Goal: Obtain resource: Download file/media

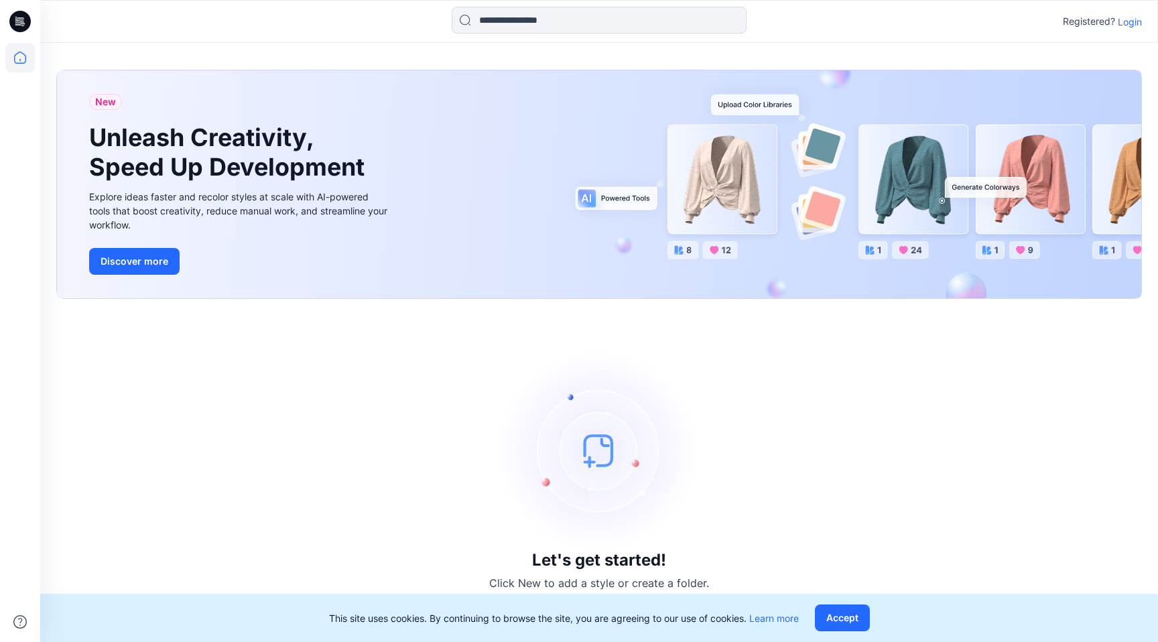
click at [1126, 27] on p "Login" at bounding box center [1130, 22] width 24 height 14
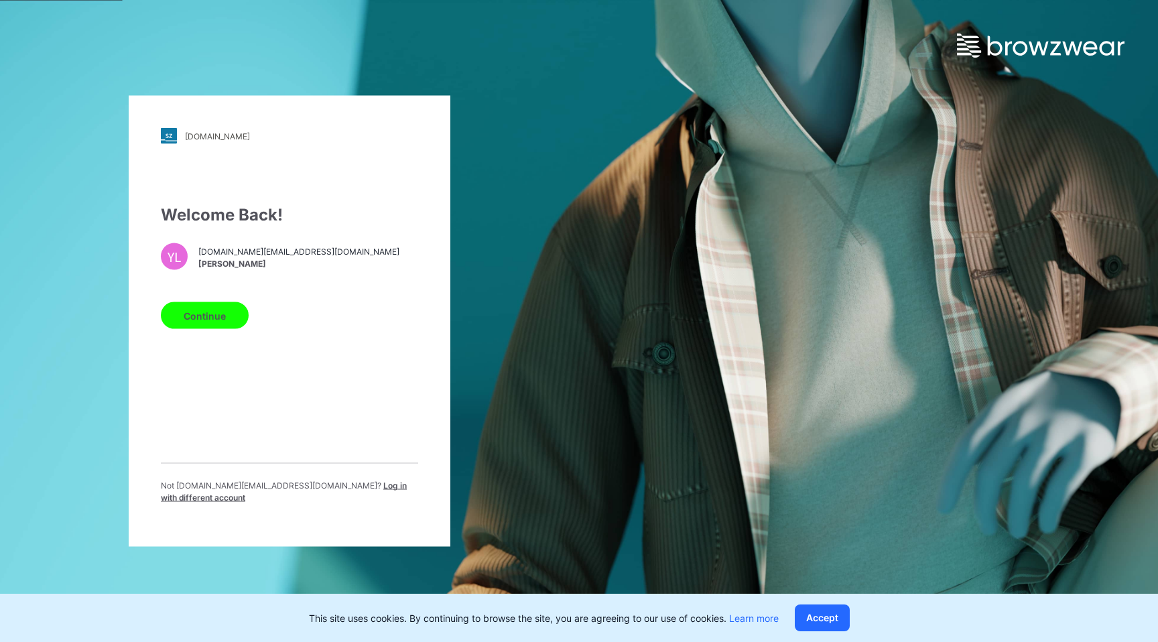
click at [202, 269] on span "[PERSON_NAME]" at bounding box center [298, 263] width 201 height 12
click at [202, 318] on button "Continue" at bounding box center [205, 315] width 88 height 27
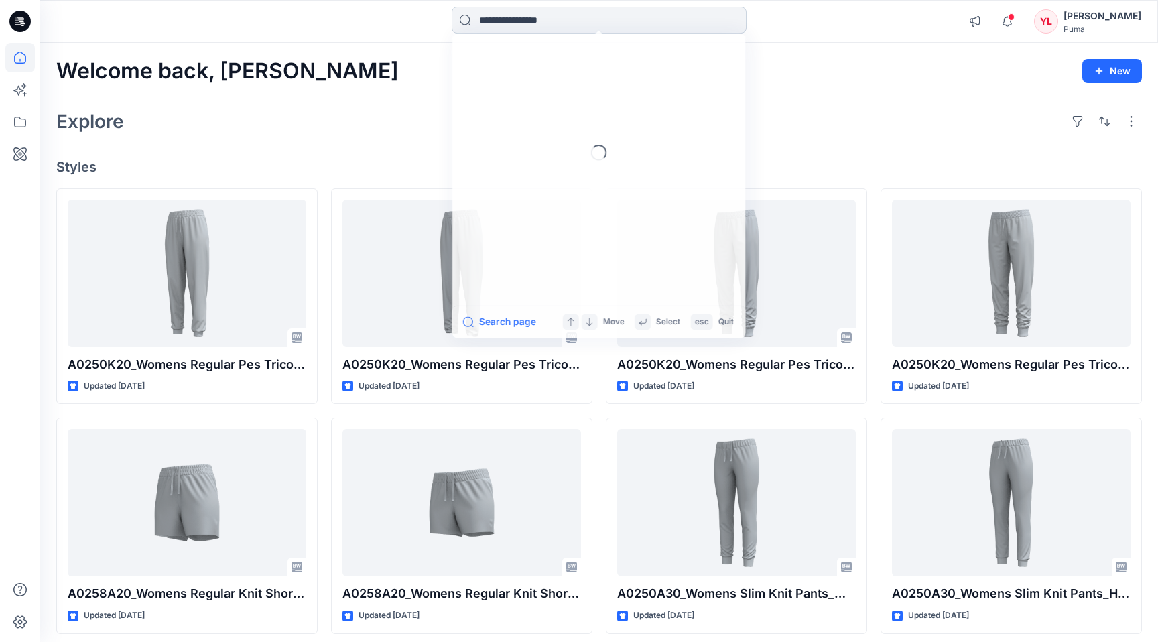
click at [562, 23] on input at bounding box center [599, 20] width 295 height 27
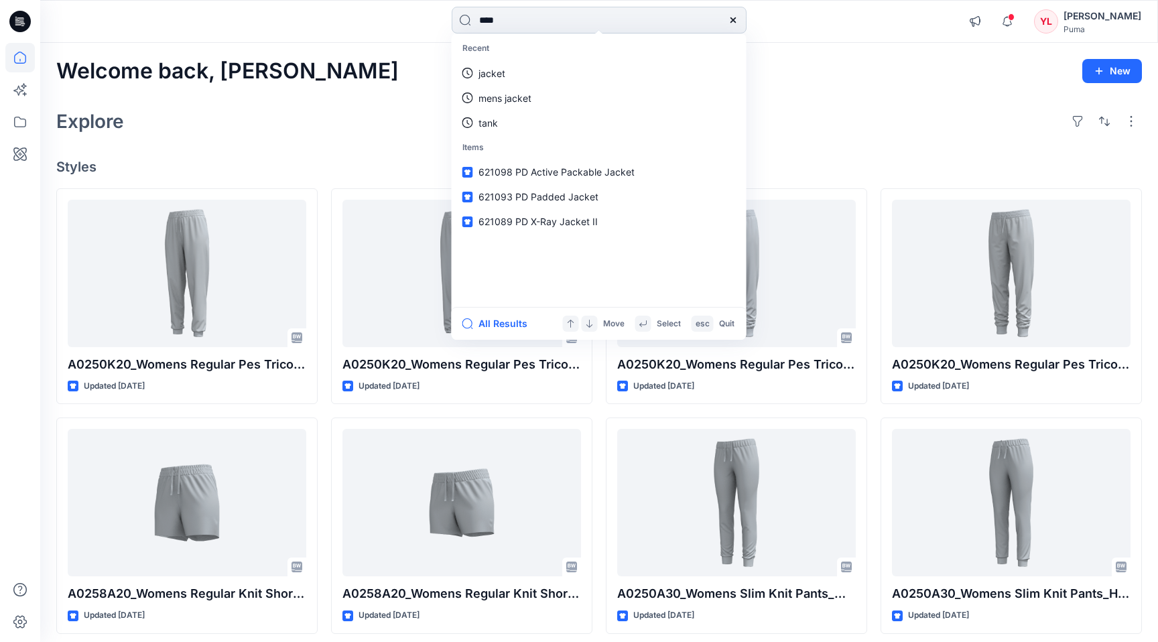
type input "*****"
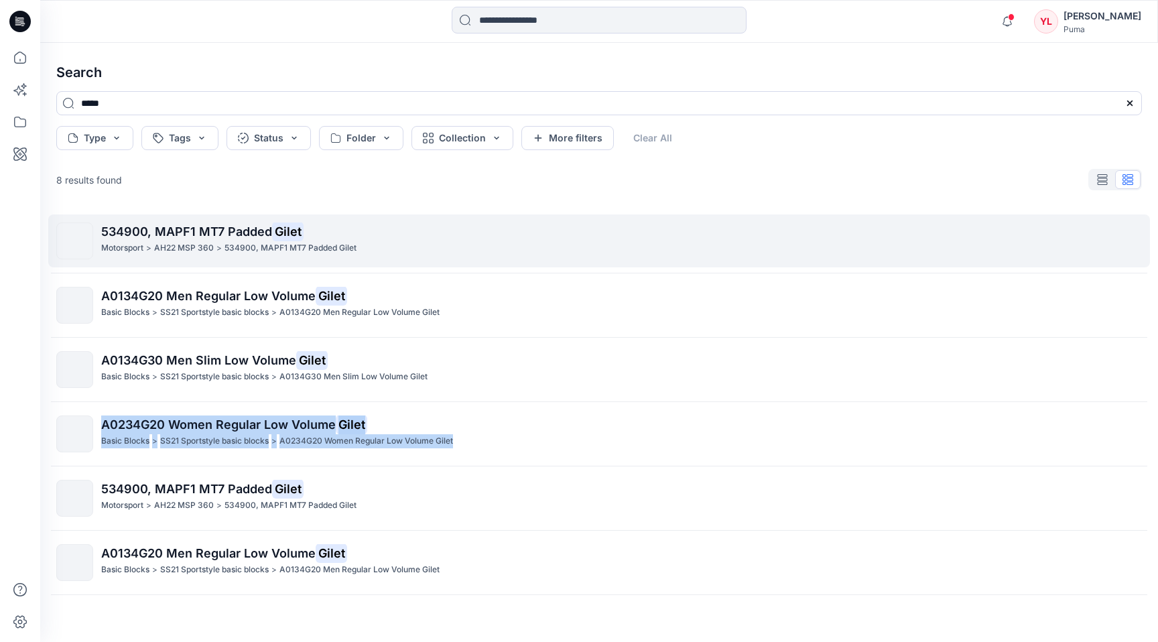
click at [177, 228] on span "534900, MAPF1 MT7 Padded" at bounding box center [186, 231] width 171 height 14
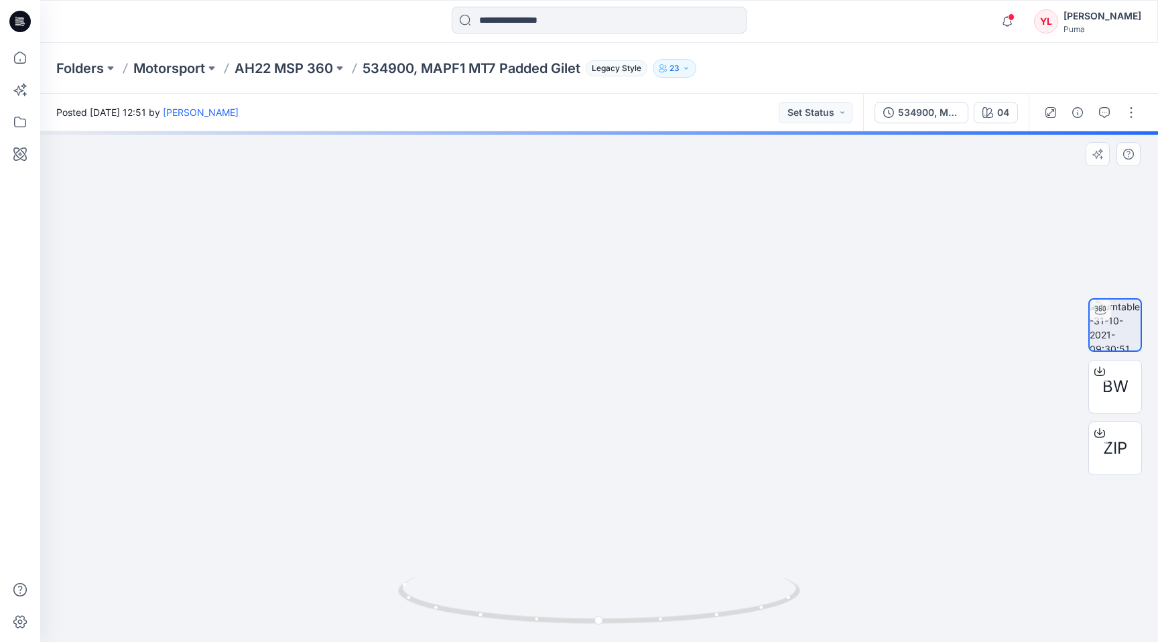
drag, startPoint x: 598, startPoint y: 621, endPoint x: 683, endPoint y: 618, distance: 84.5
click at [684, 618] on circle at bounding box center [682, 618] width 8 height 8
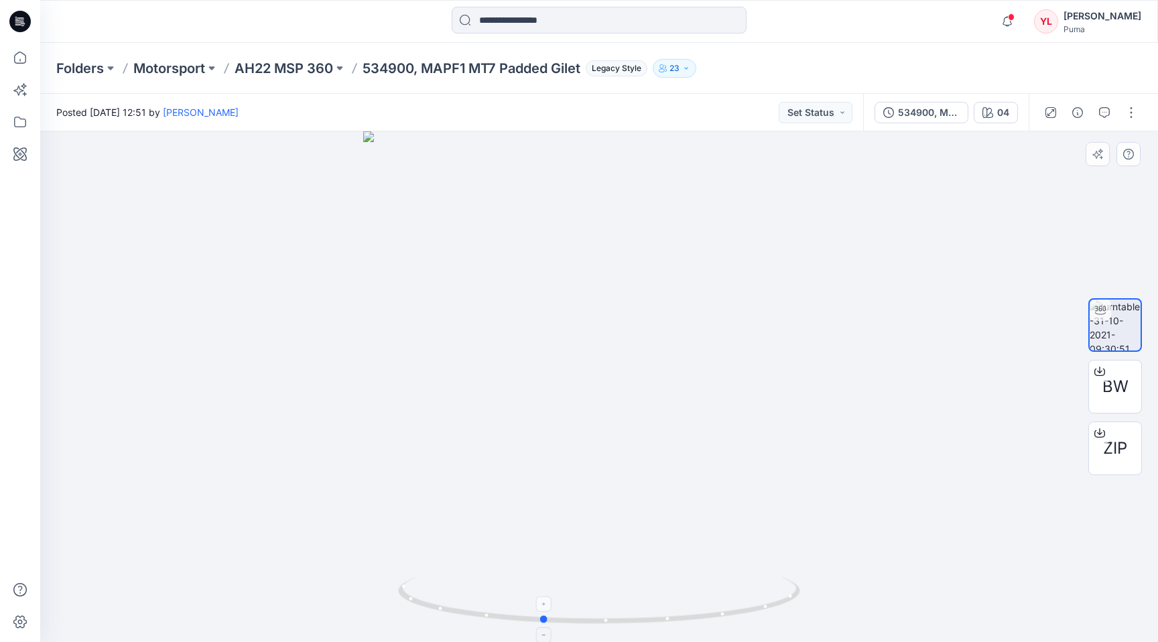
drag, startPoint x: 683, startPoint y: 618, endPoint x: 525, endPoint y: 625, distance: 158.3
click at [525, 625] on icon at bounding box center [600, 602] width 405 height 50
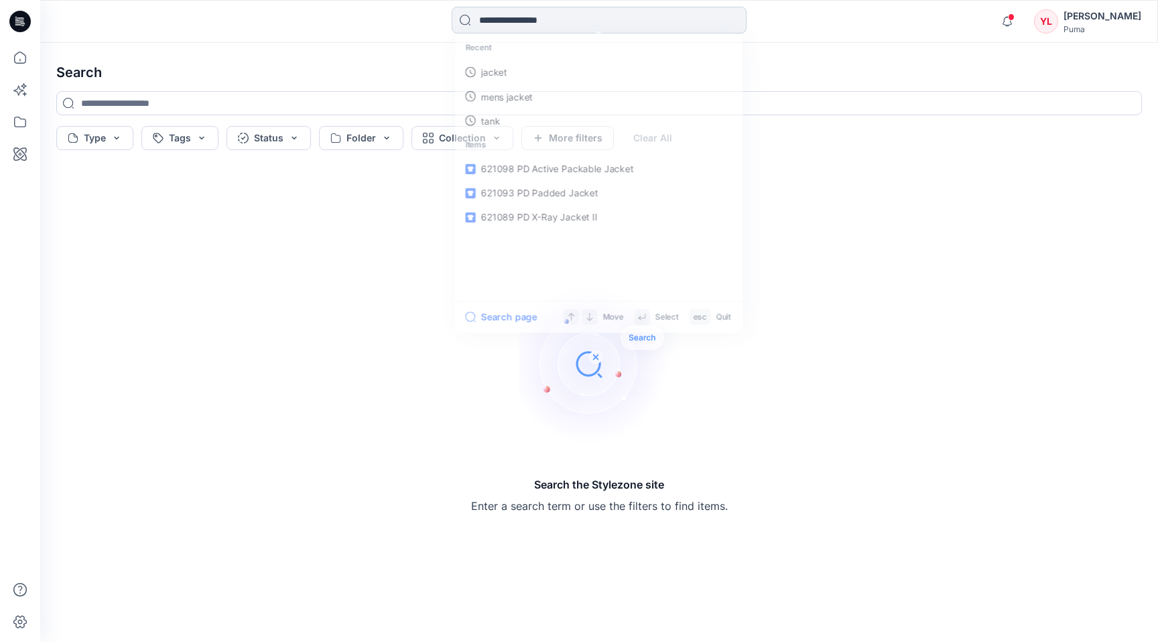
click at [561, 10] on input at bounding box center [599, 20] width 295 height 27
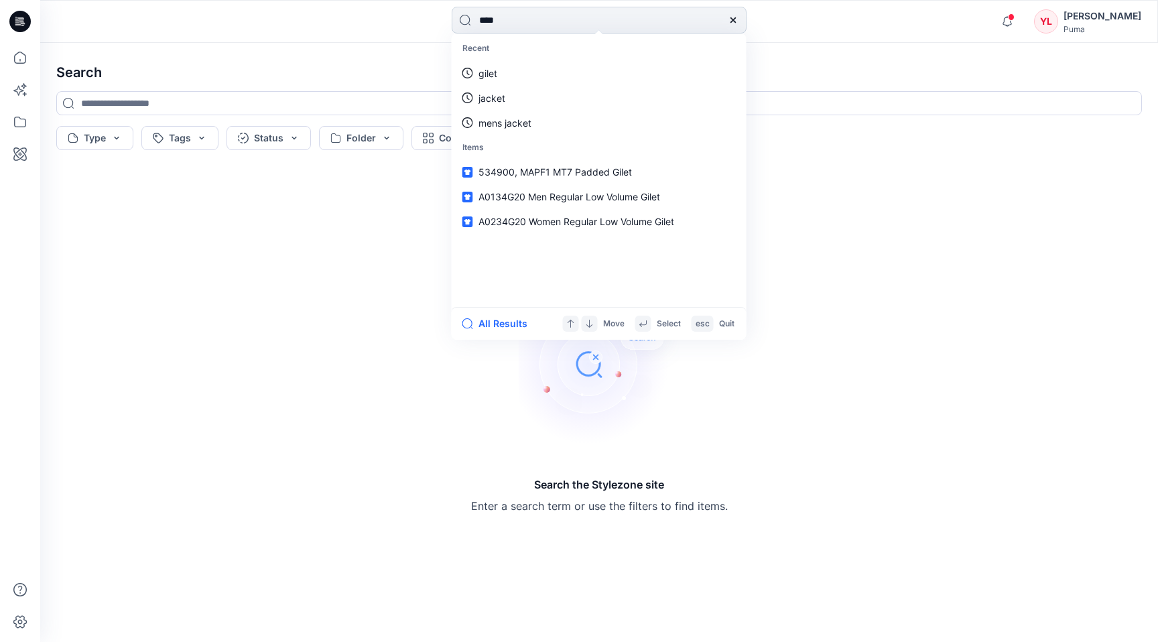
type input "*****"
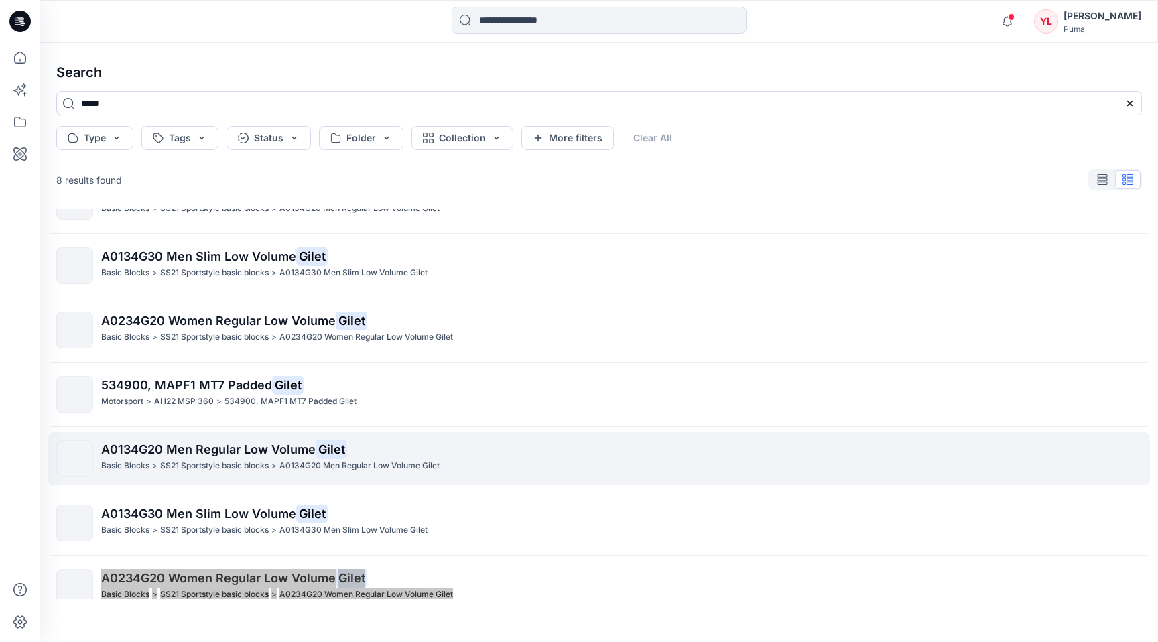
scroll to position [117, 0]
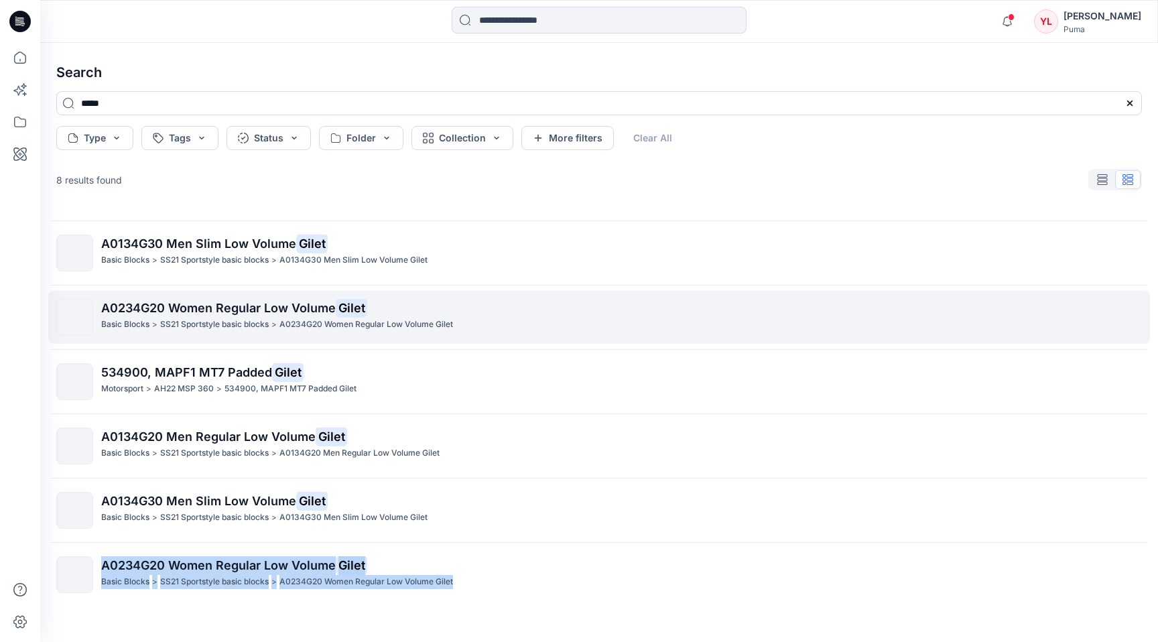
click at [318, 310] on span "A0234G20 Women Regular Low Volume" at bounding box center [218, 308] width 235 height 14
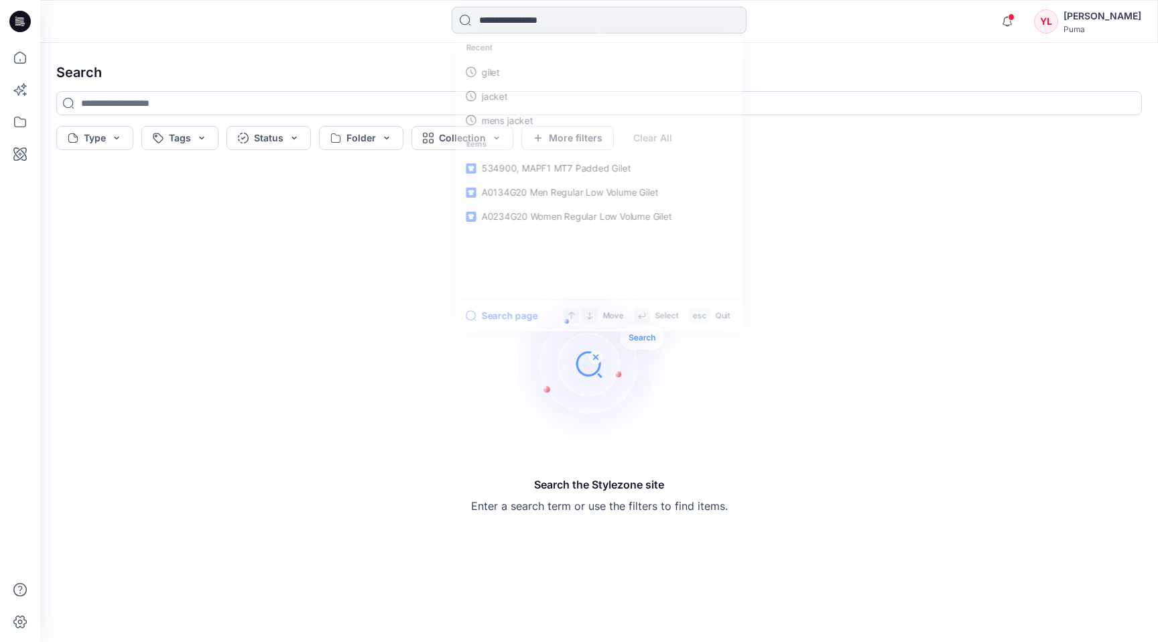
click at [588, 7] on input at bounding box center [599, 20] width 295 height 27
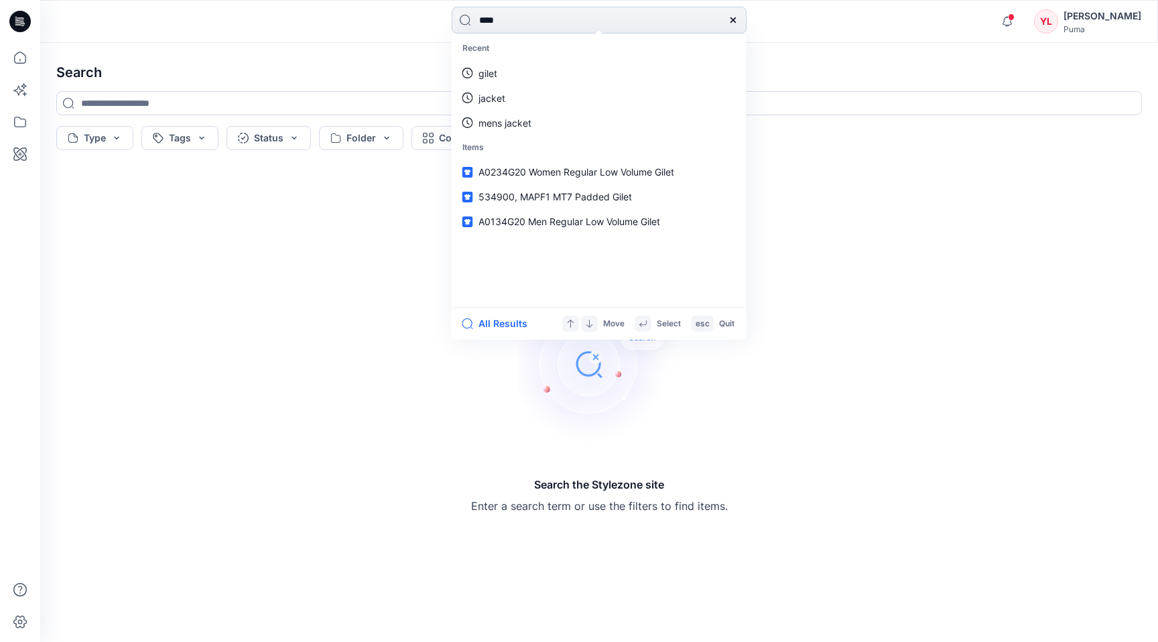
type input "*****"
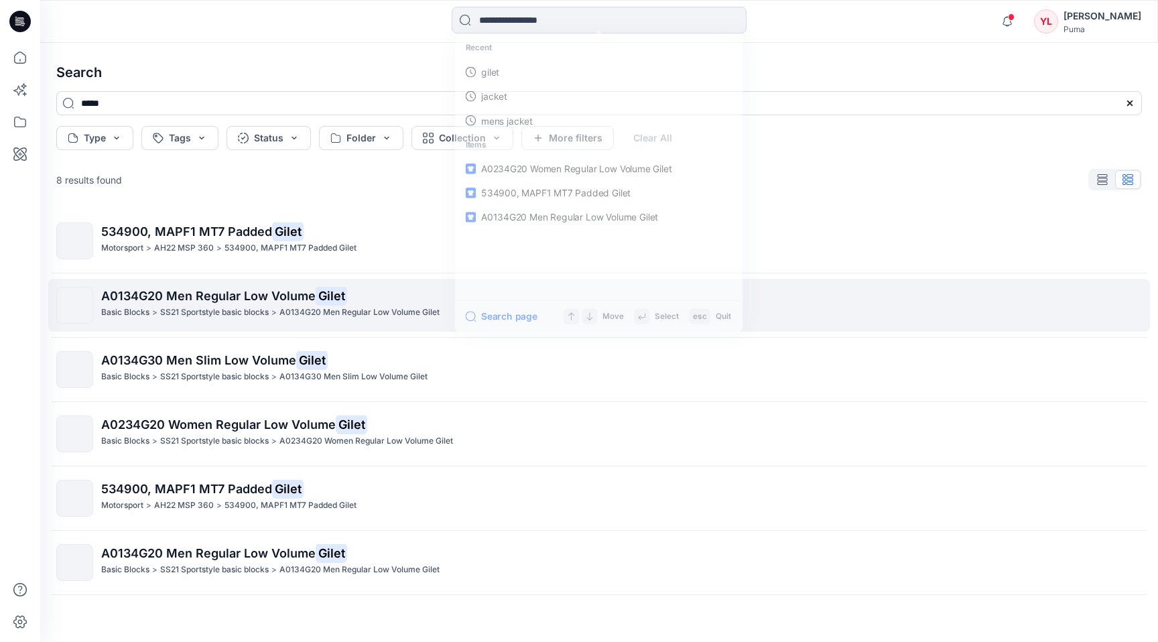
click at [302, 289] on span "A0134G20 Men Regular Low Volume" at bounding box center [208, 296] width 214 height 14
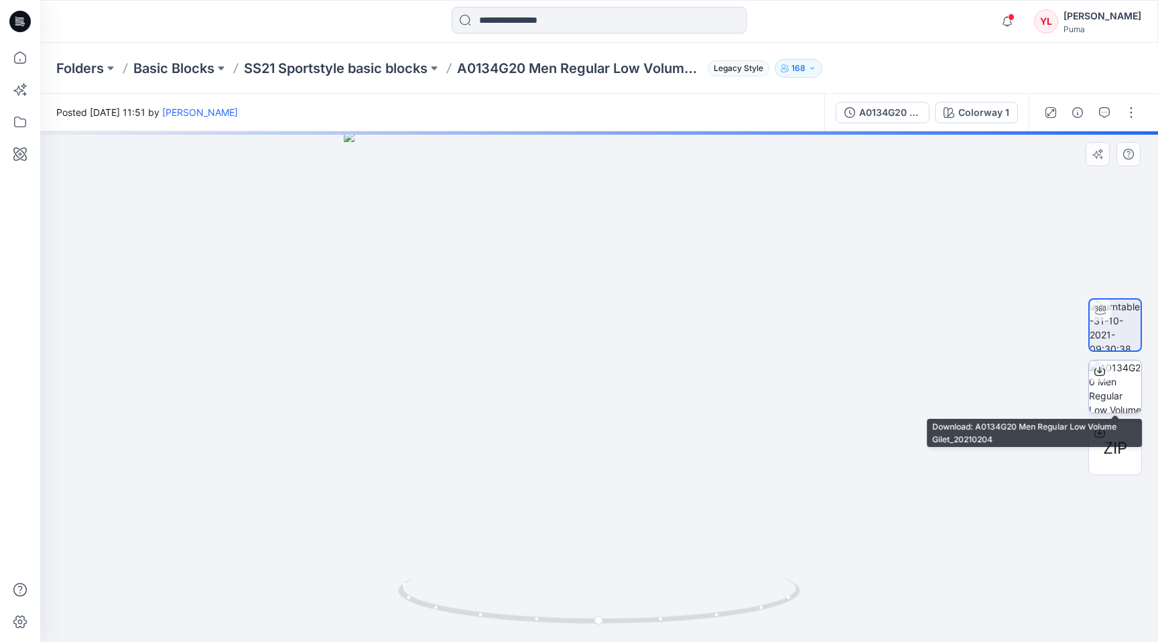
click at [1112, 391] on img at bounding box center [1115, 386] width 52 height 52
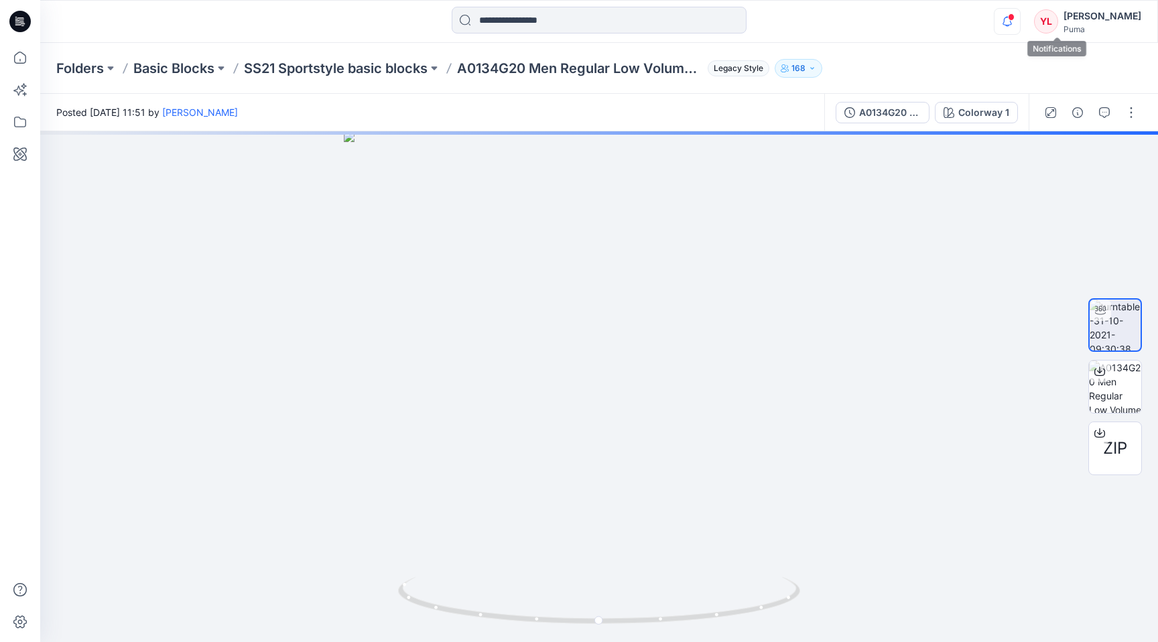
click at [1020, 32] on icon "button" at bounding box center [1006, 21] width 25 height 27
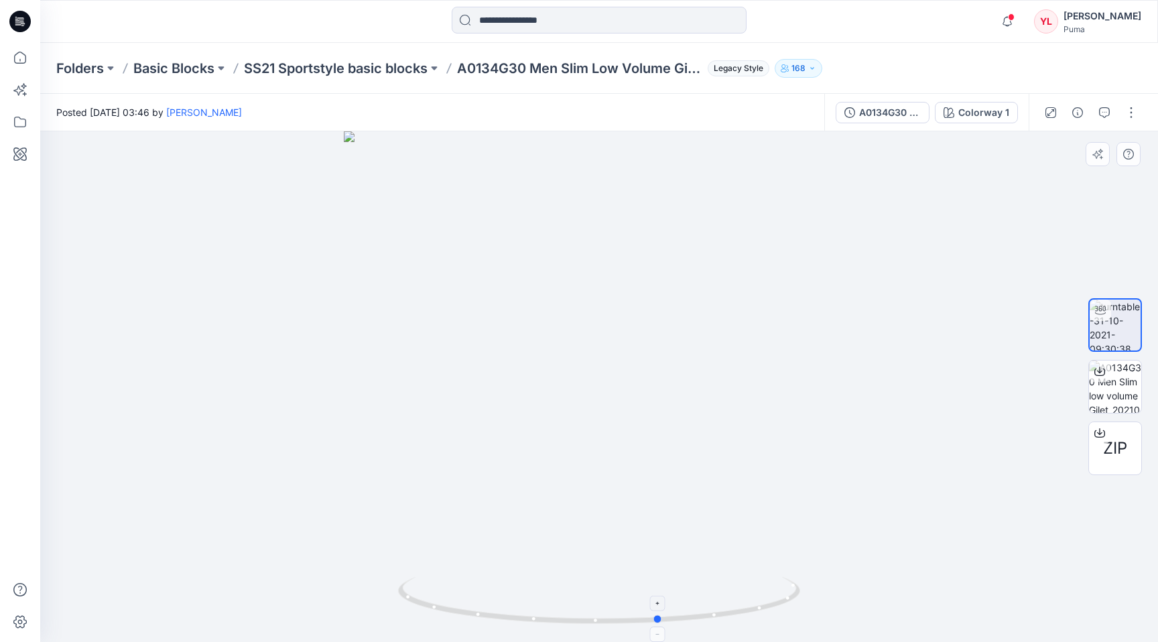
drag, startPoint x: 596, startPoint y: 627, endPoint x: 677, endPoint y: 635, distance: 82.1
click at [677, 635] on div at bounding box center [599, 386] width 1118 height 511
drag, startPoint x: 667, startPoint y: 631, endPoint x: 480, endPoint y: 630, distance: 187.6
click at [480, 630] on img at bounding box center [599, 609] width 402 height 65
click at [916, 117] on div "A0134G30 Men Slim Low Volume Gilet" at bounding box center [890, 112] width 62 height 15
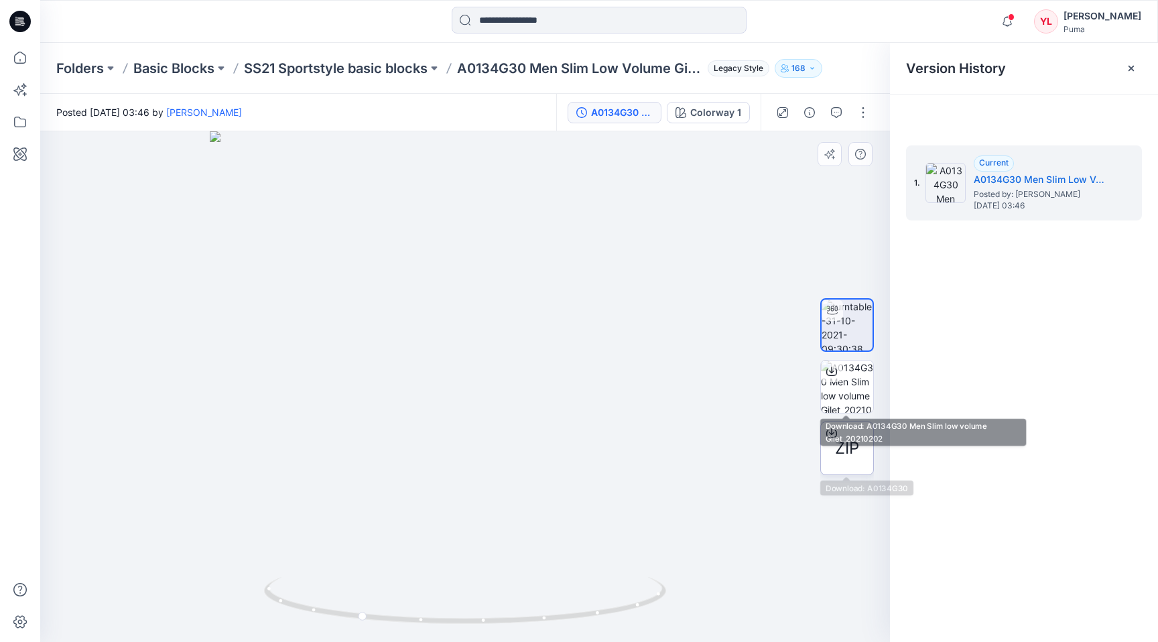
click at [843, 462] on div "ZIP" at bounding box center [847, 448] width 54 height 54
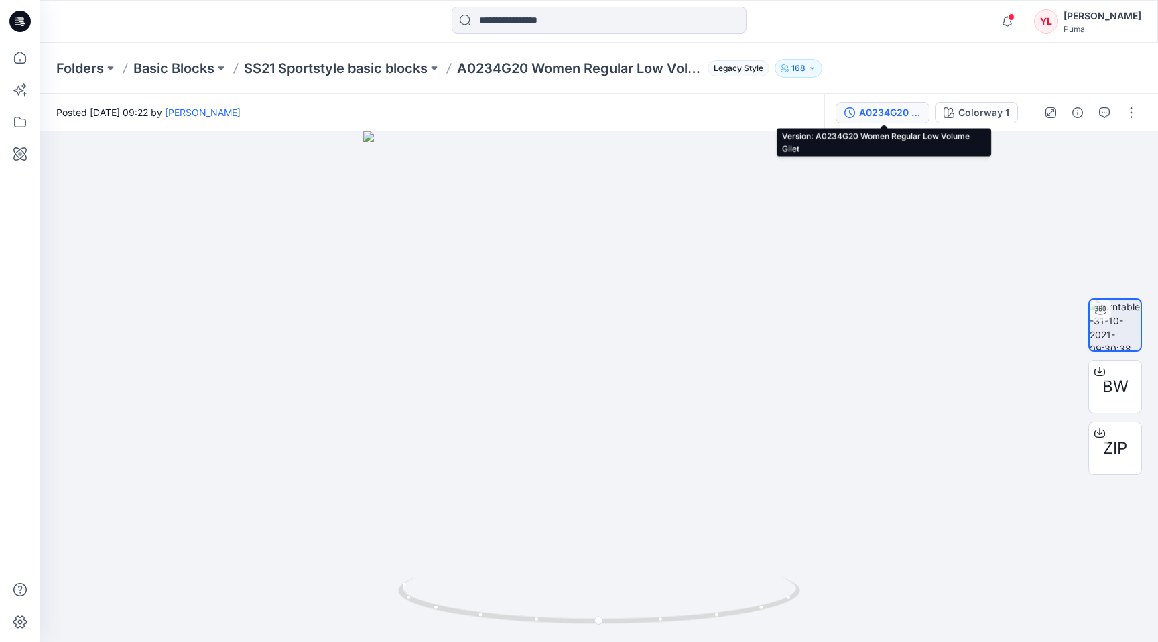
click at [906, 114] on div "A0234G20 Women Regular Low Volume Gilet" at bounding box center [890, 112] width 62 height 15
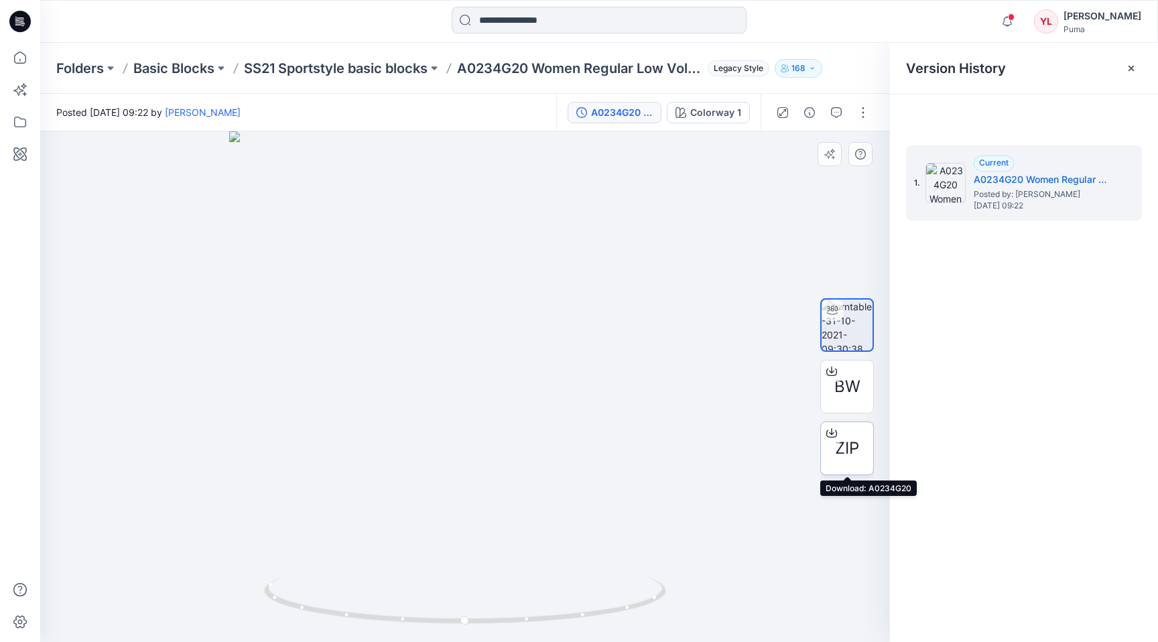
click at [830, 439] on div at bounding box center [831, 432] width 21 height 21
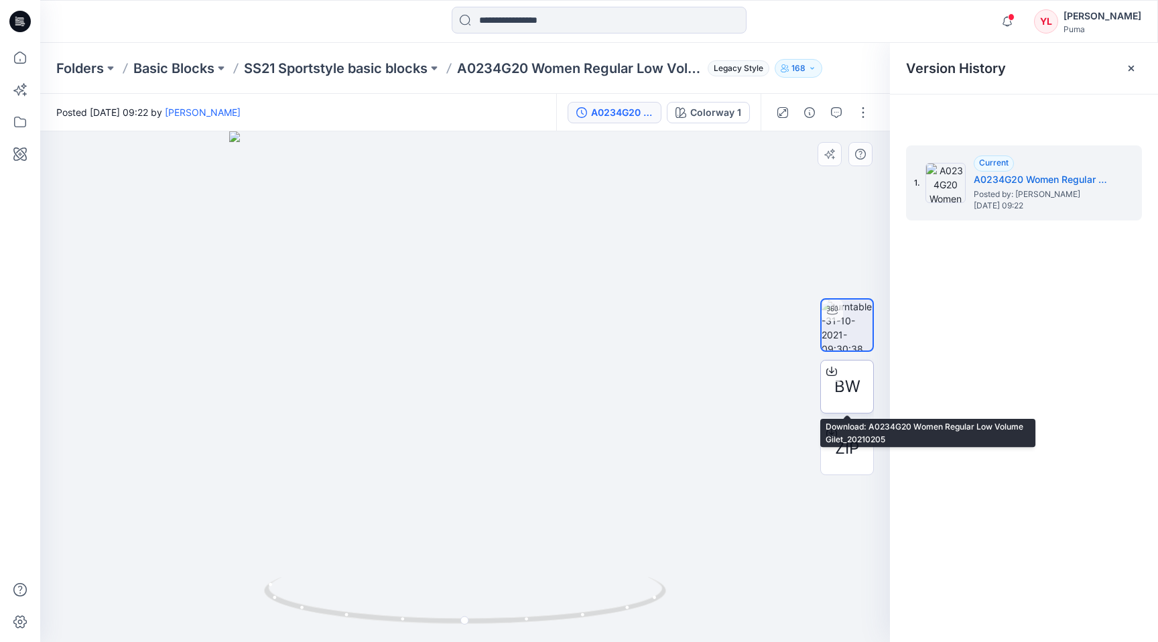
click at [852, 388] on span "BW" at bounding box center [847, 387] width 26 height 24
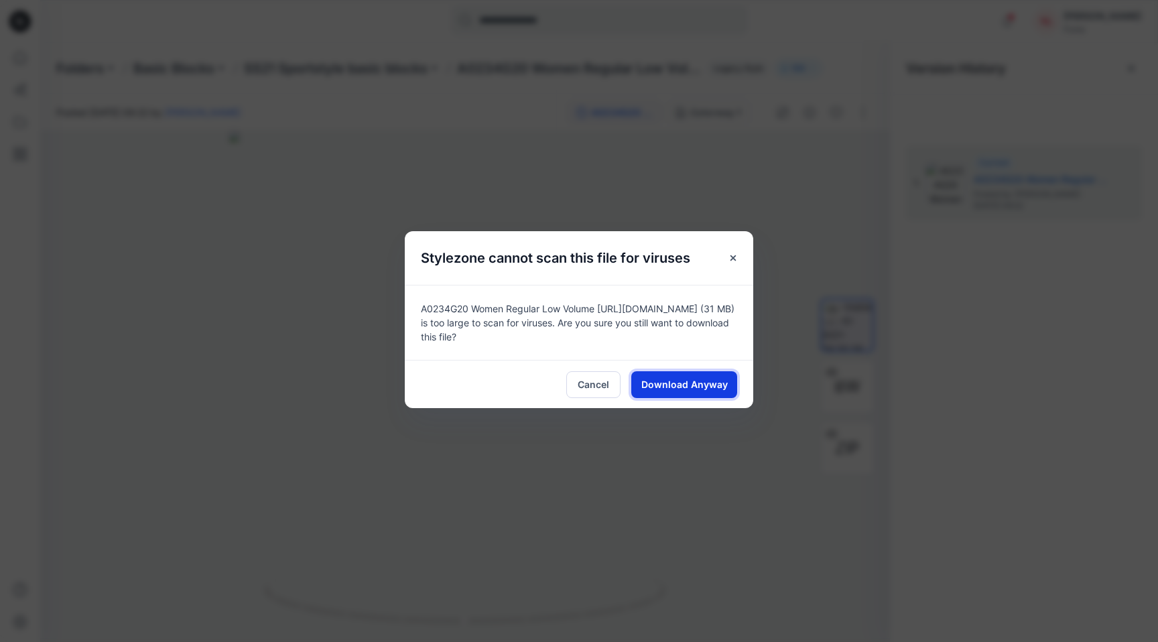
click at [681, 387] on span "Download Anyway" at bounding box center [684, 384] width 86 height 14
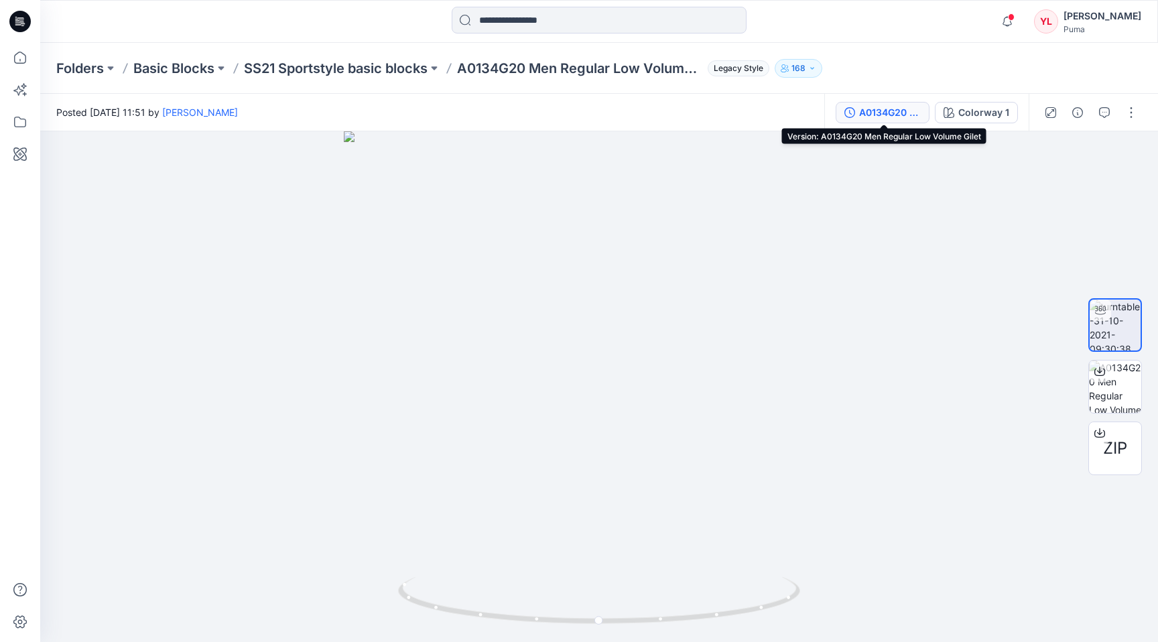
click at [897, 110] on div "A0134G20 Men Regular Low Volume Gilet" at bounding box center [890, 112] width 62 height 15
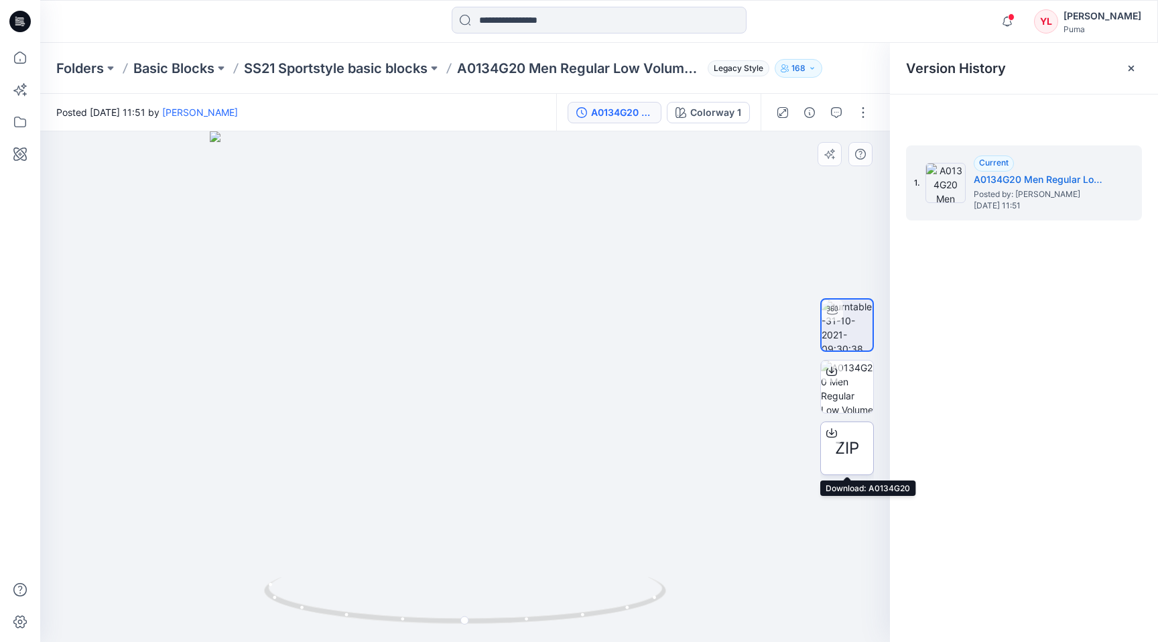
click at [837, 443] on div at bounding box center [831, 432] width 21 height 21
